Goal: Find specific page/section: Find specific page/section

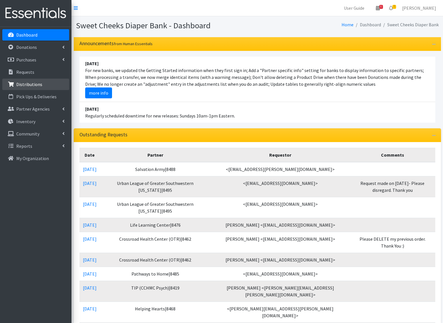
click at [43, 83] on link "Distributions" at bounding box center [35, 84] width 67 height 11
